Goal: Navigation & Orientation: Find specific page/section

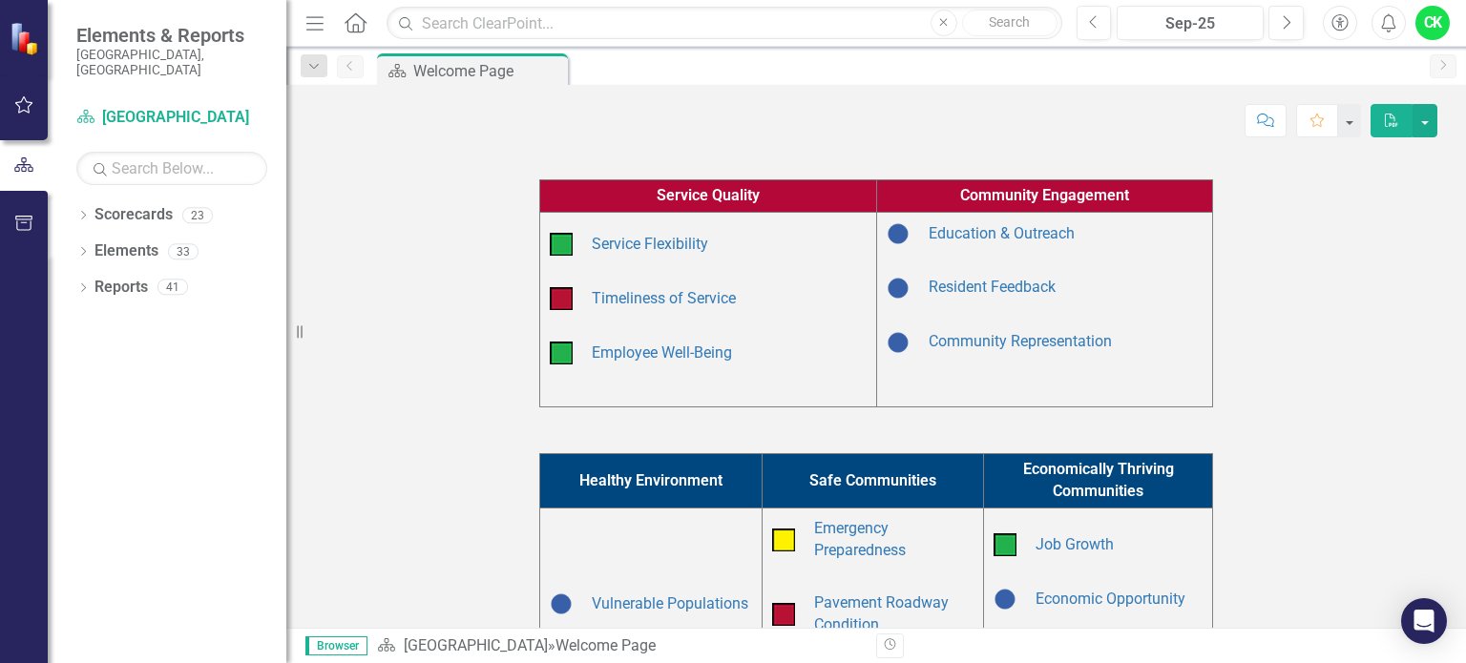
scroll to position [630, 0]
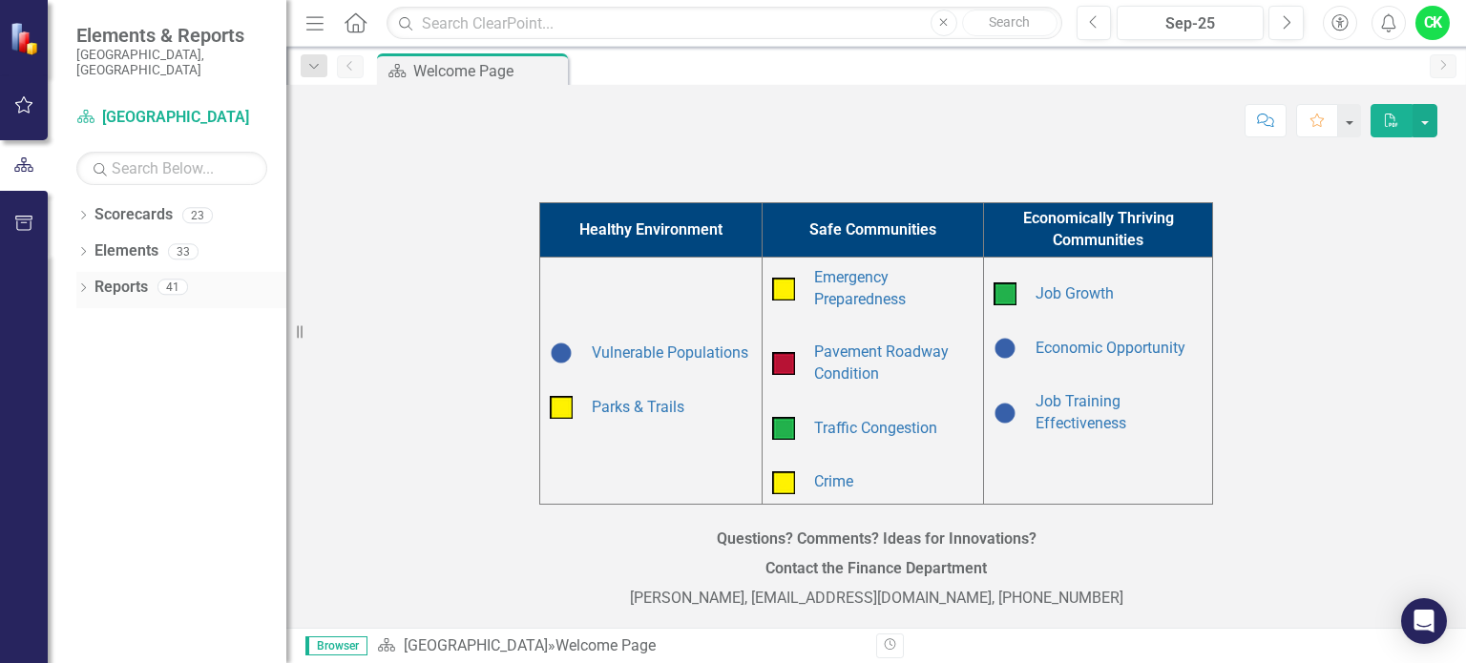
click at [86, 284] on icon "Dropdown" at bounding box center [82, 289] width 13 height 10
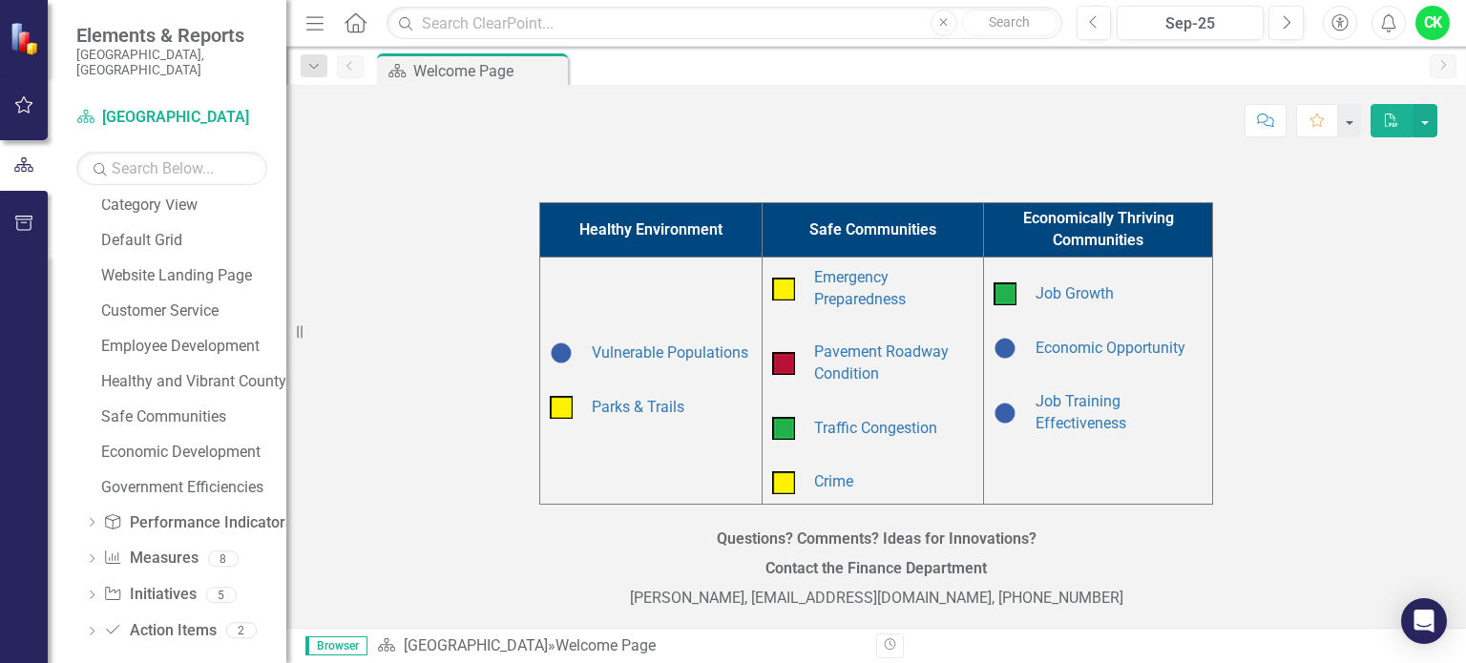
scroll to position [0, 0]
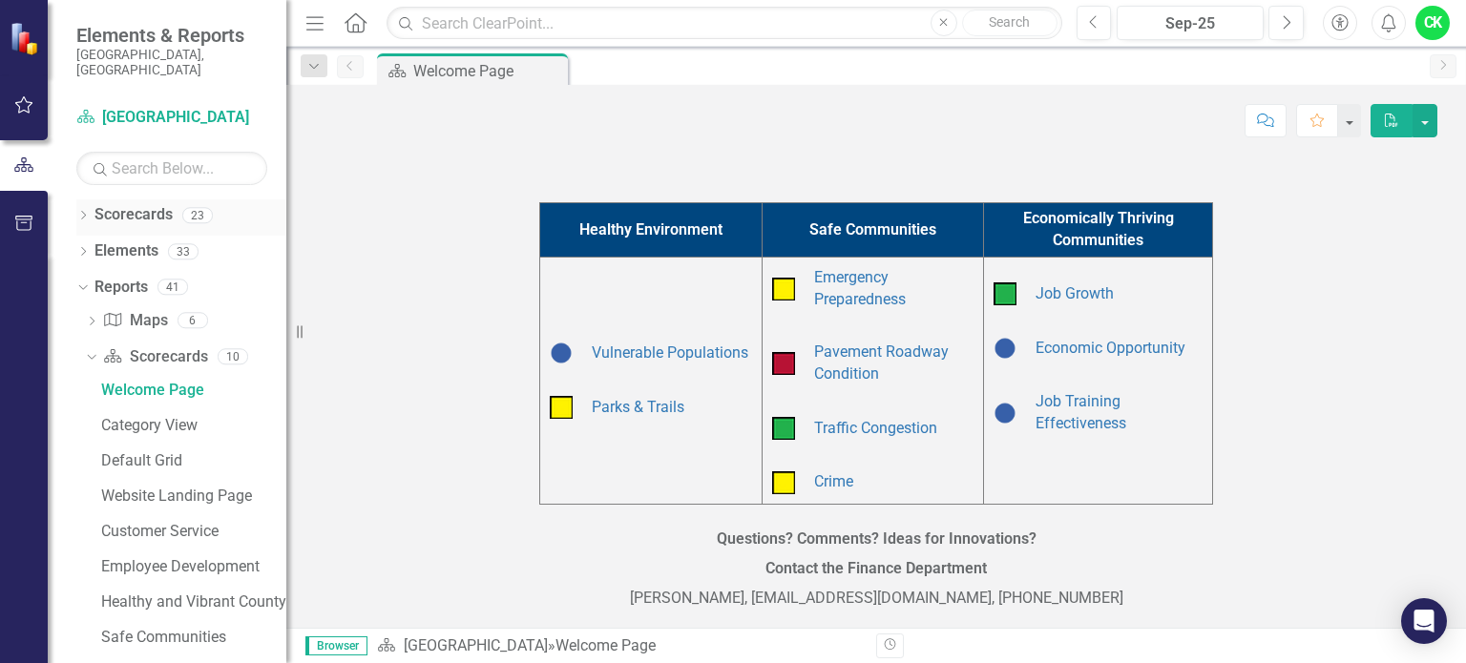
click at [84, 211] on icon at bounding box center [83, 215] width 5 height 9
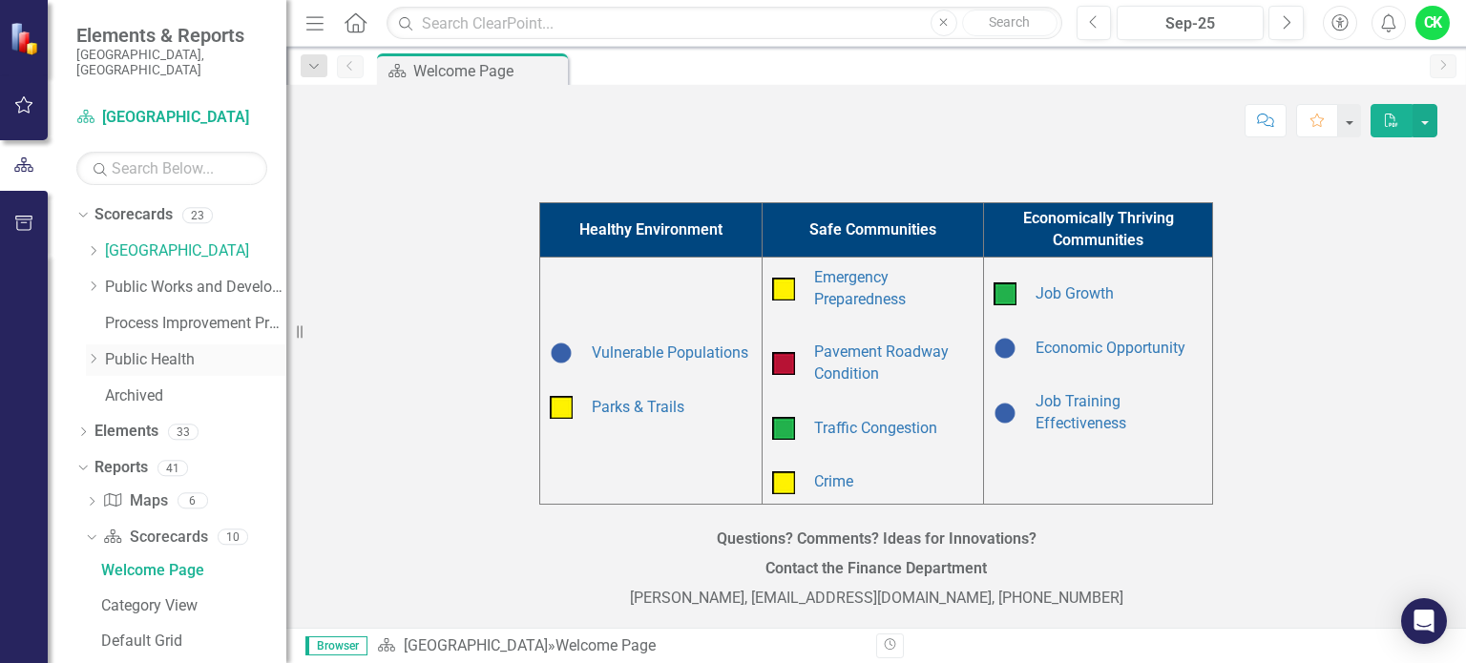
click at [99, 353] on icon "Dropdown" at bounding box center [93, 358] width 14 height 11
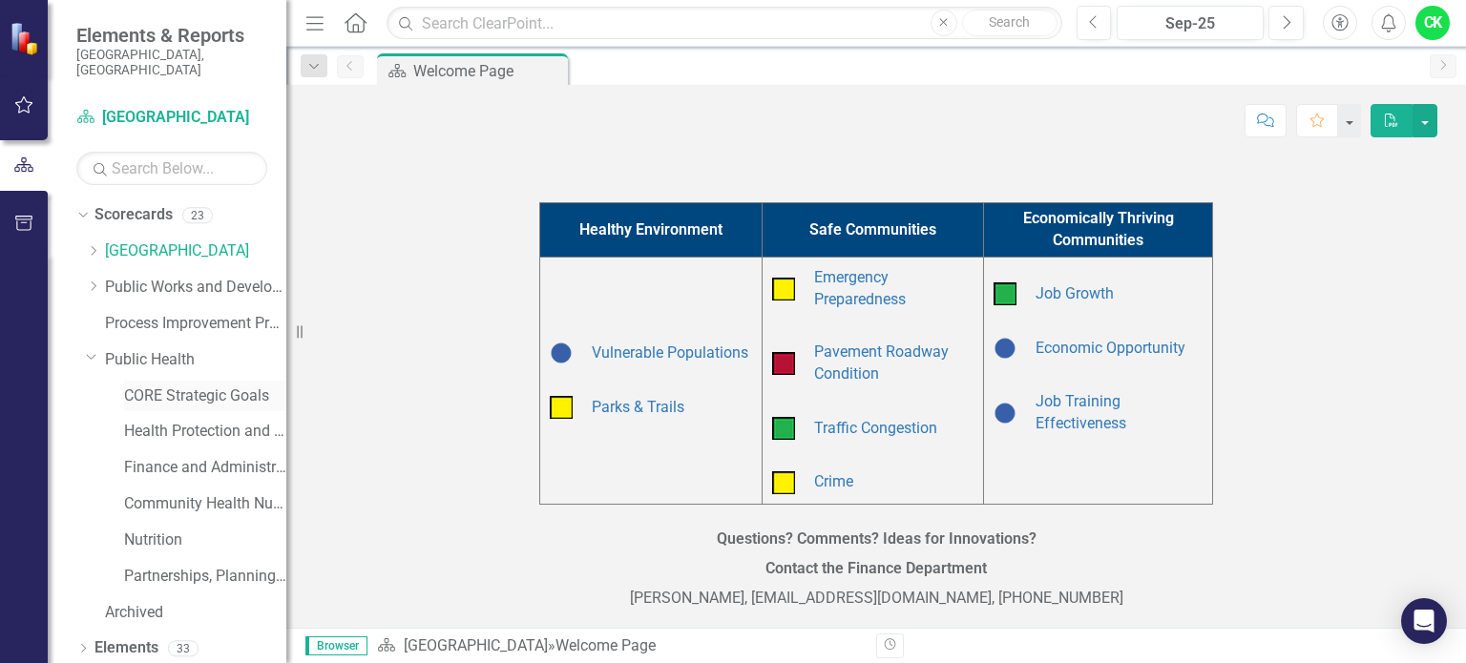
click at [184, 386] on link "CORE Strategic Goals" at bounding box center [205, 397] width 162 height 22
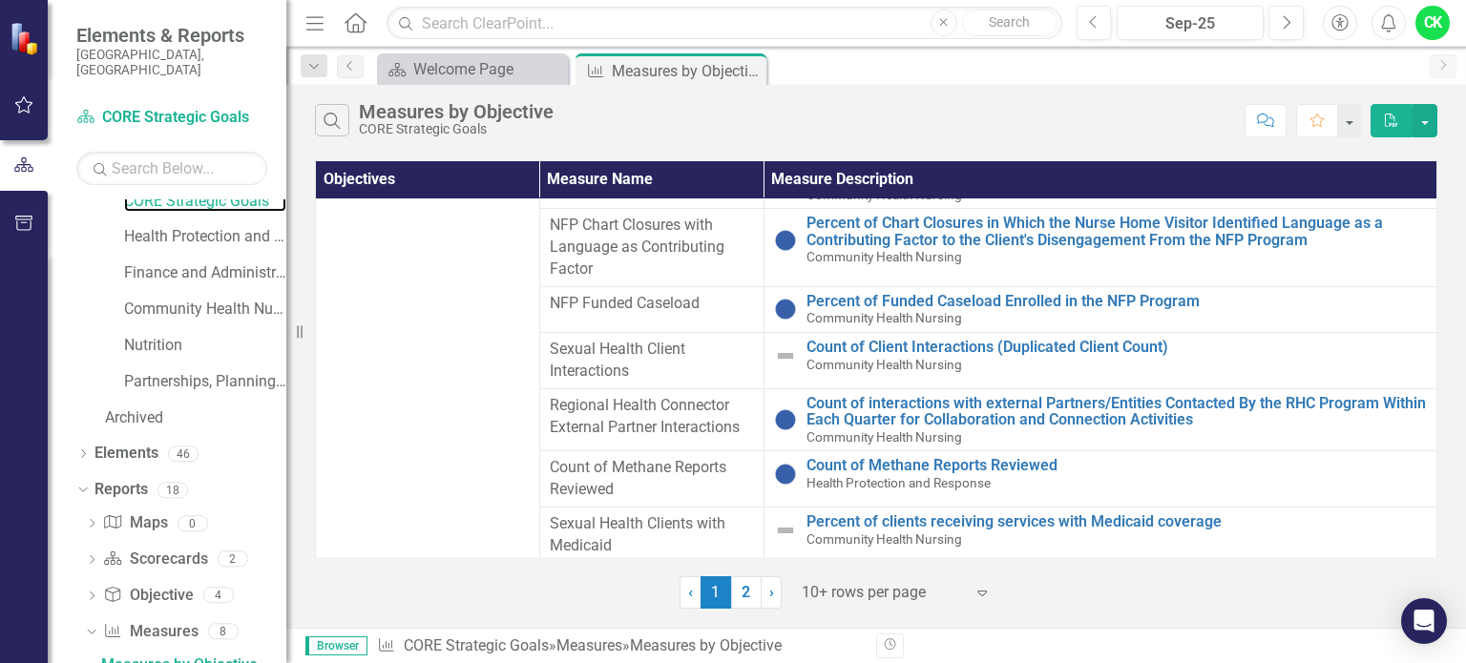
scroll to position [1407, 0]
click at [875, 348] on link "Count of Client Interactions (Duplicated Client Count)" at bounding box center [1116, 347] width 620 height 17
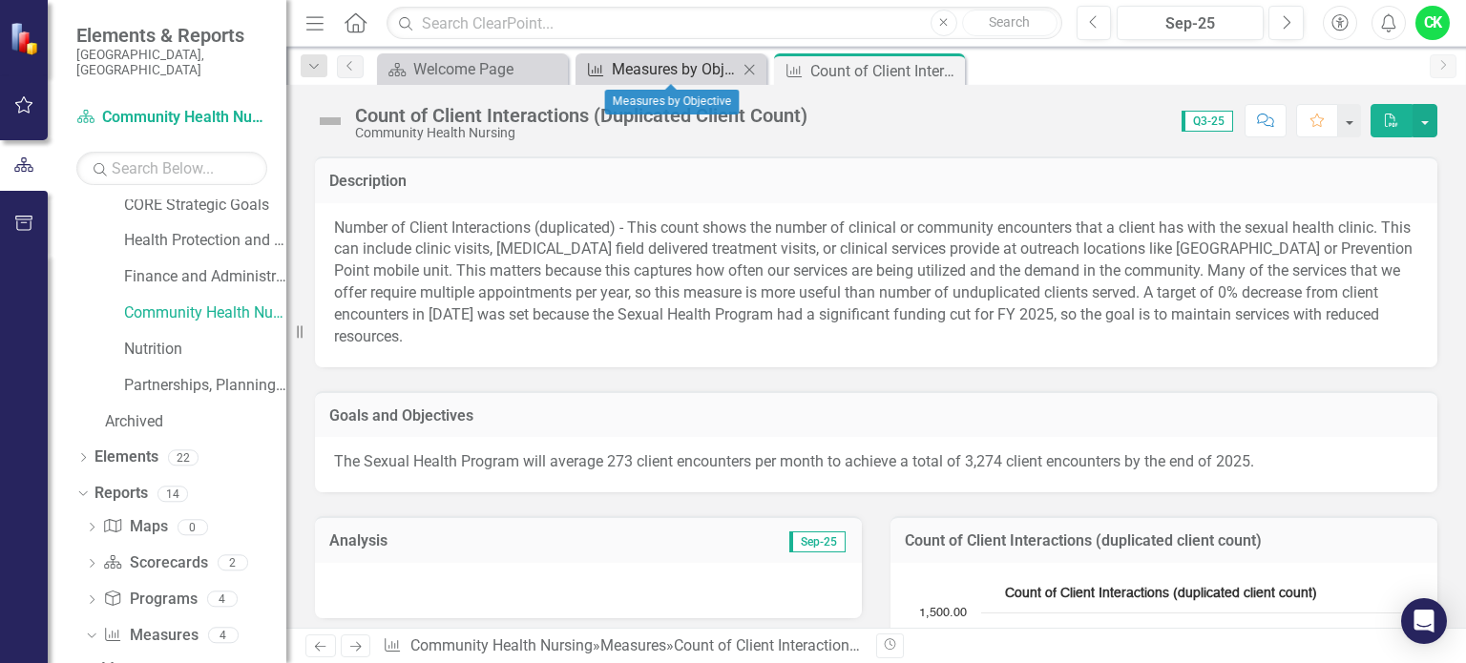
click at [684, 73] on div "Measures by Objective" at bounding box center [675, 69] width 126 height 24
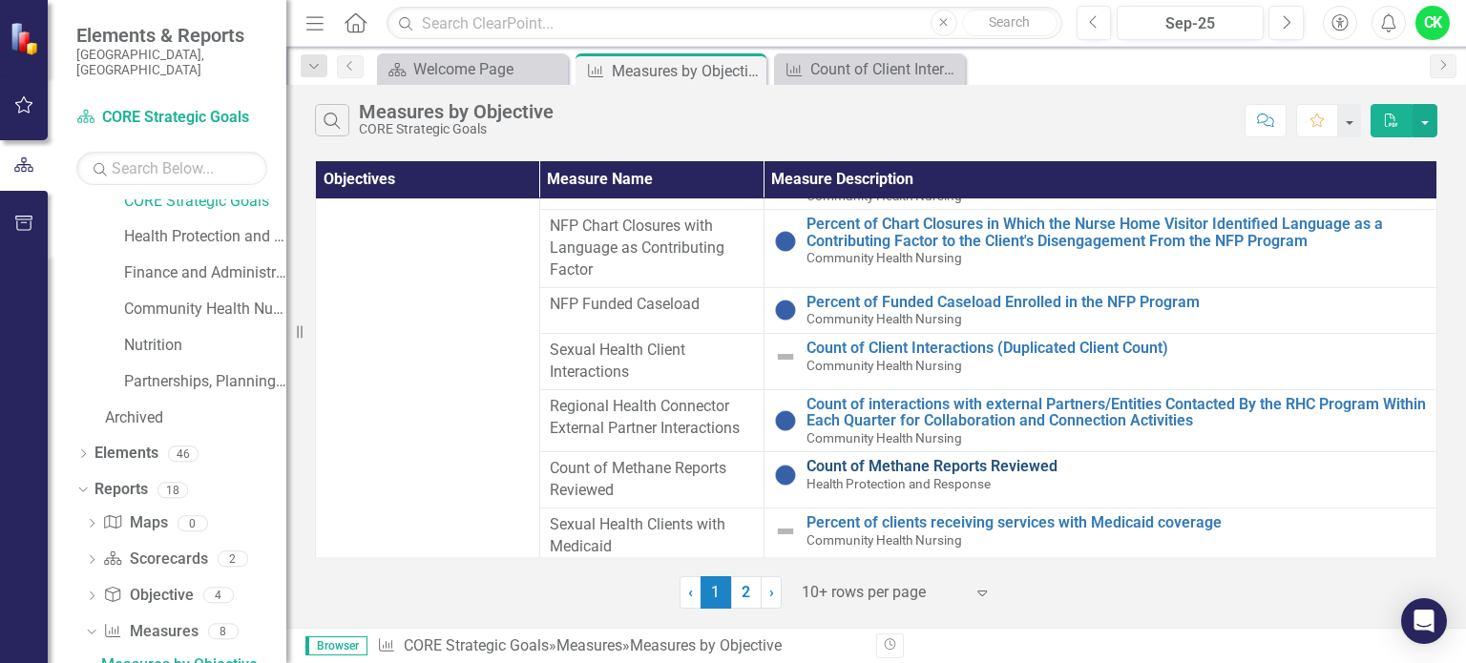
scroll to position [1407, 0]
click at [741, 602] on link "2" at bounding box center [746, 592] width 31 height 32
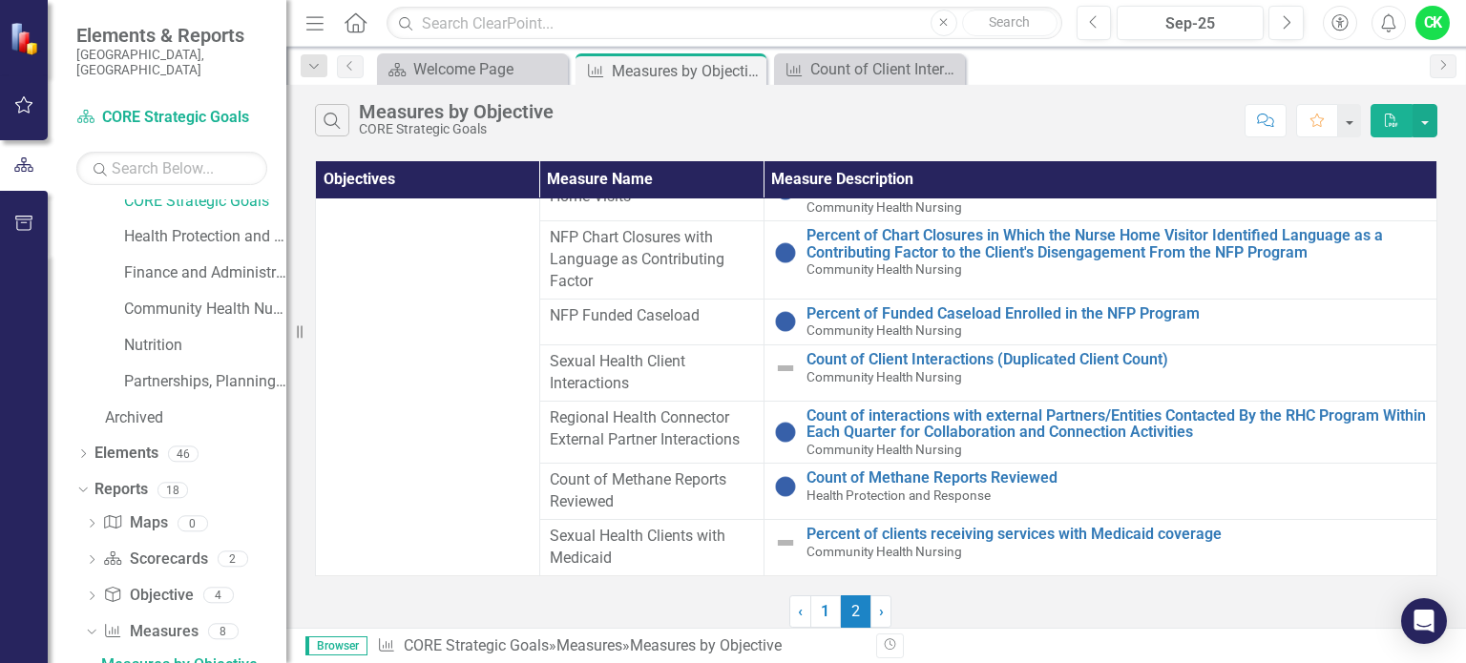
scroll to position [0, 0]
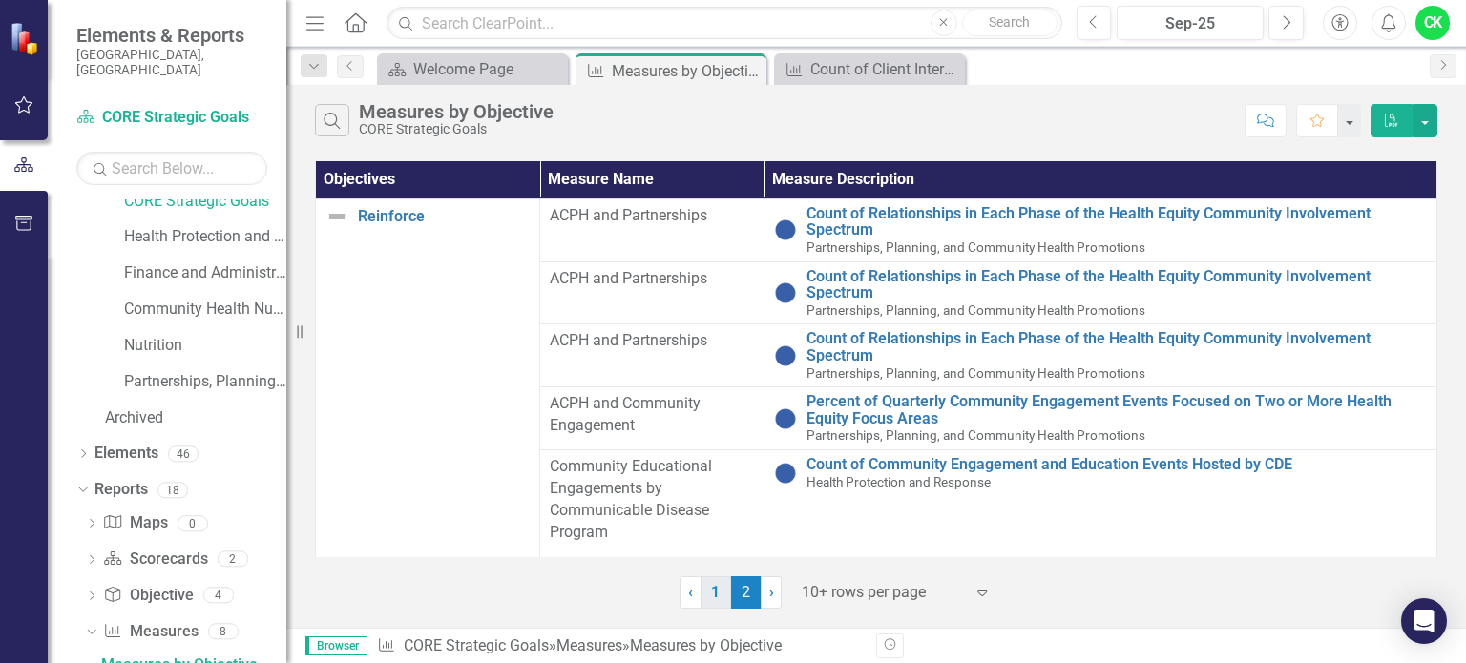
click at [702, 590] on link "1" at bounding box center [715, 592] width 31 height 32
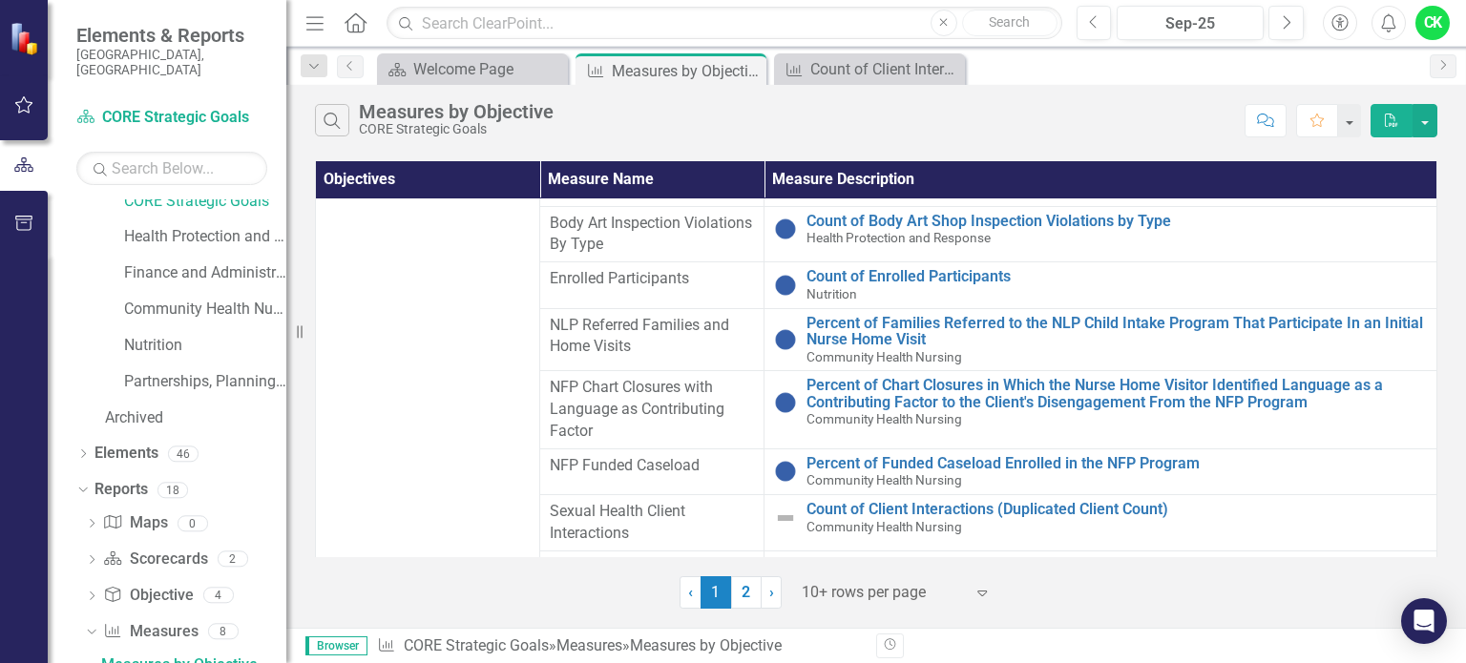
scroll to position [1420, 0]
